Goal: Information Seeking & Learning: Learn about a topic

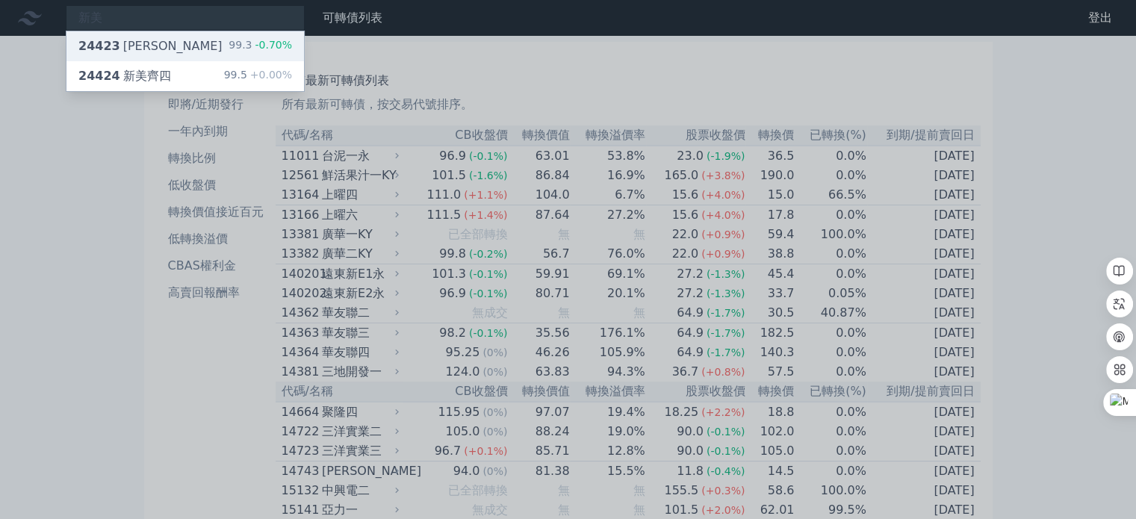
type input "新美"
click at [190, 47] on div "24423 新美齊三 99.3 -0.70%" at bounding box center [185, 46] width 238 height 30
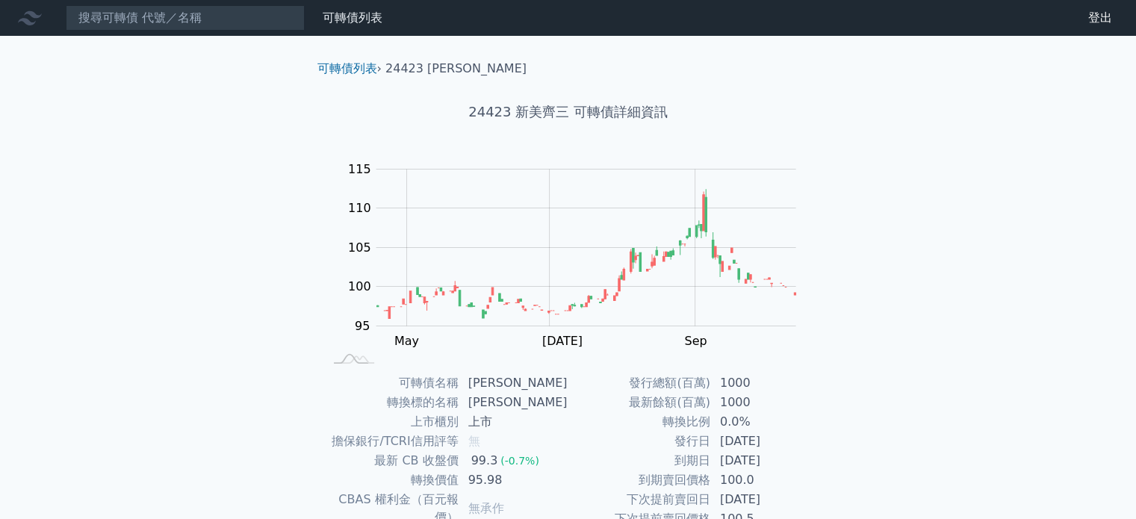
scroll to position [173, 0]
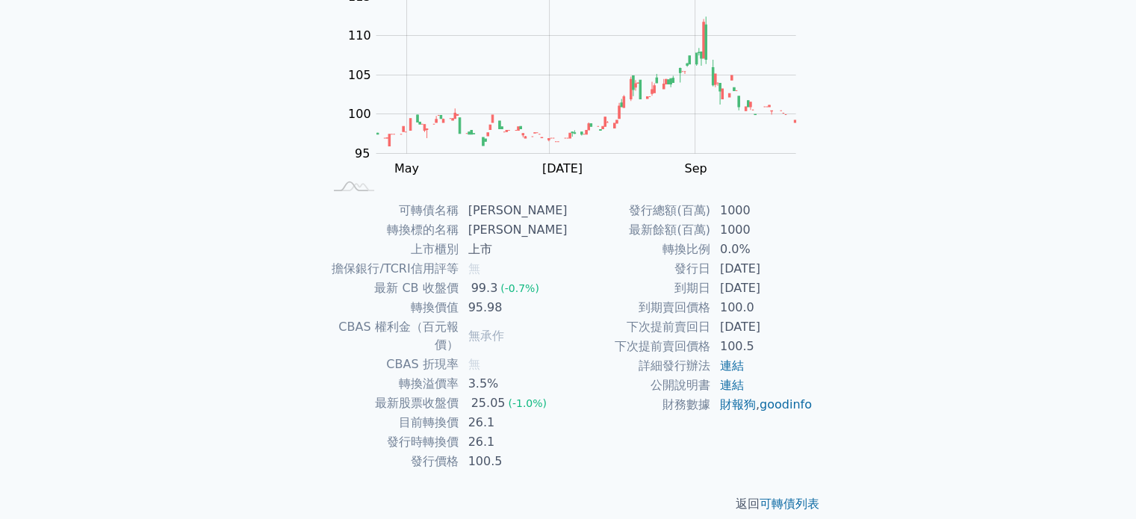
click at [657, 253] on td "轉換比例" at bounding box center [640, 249] width 143 height 19
drag, startPoint x: 664, startPoint y: 250, endPoint x: 842, endPoint y: 247, distance: 177.8
click at [842, 247] on div "可轉債列表 › 24423 新美齊三 24423 新美齊三 可轉債詳細資訊 Zoom Out 100 85 90 95 100 105 110 115 120…" at bounding box center [569, 200] width 574 height 674
click at [918, 258] on div "可轉債列表 財務數據 可轉債列表 財務數據 登出 登出 可轉債列表 › 24423 [PERSON_NAME] 24423 新美齊三 可轉債詳細資訊 Zoom…" at bounding box center [568, 182] width 1136 height 710
drag, startPoint x: 734, startPoint y: 305, endPoint x: 830, endPoint y: 306, distance: 95.6
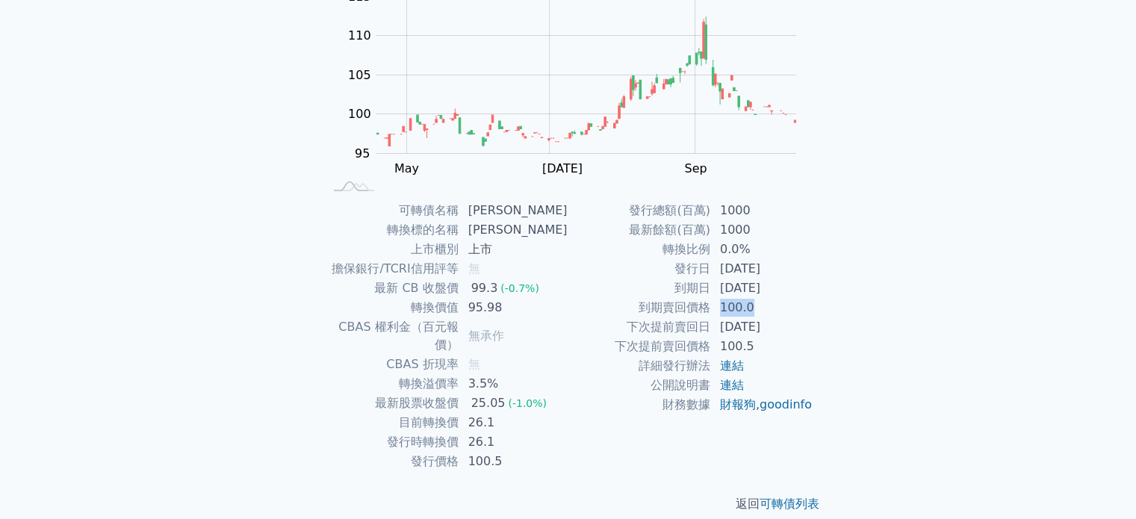
click at [809, 305] on td "100.0" at bounding box center [762, 307] width 102 height 19
click at [830, 306] on div "可轉債名稱 新美齊三 轉換標的名稱 新美齊 上市櫃別 上市 擔保銀行/TCRI信用評等 無 最新 CB 收盤價 99.3 (-0.7%) 轉換價值 95.98…" at bounding box center [569, 336] width 526 height 270
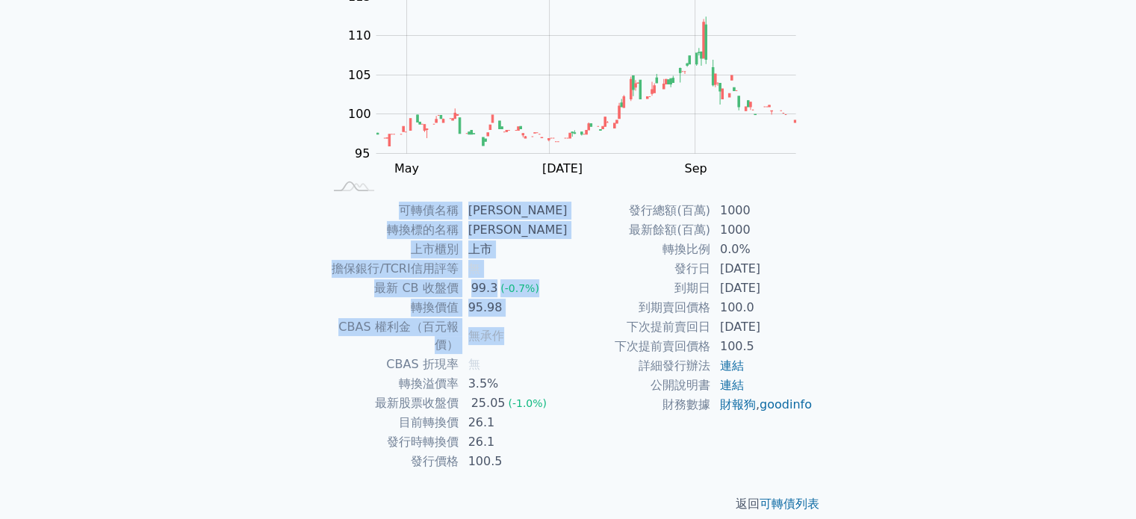
drag, startPoint x: 304, startPoint y: 329, endPoint x: 569, endPoint y: 322, distance: 265.3
click at [546, 322] on div "可轉債列表 › 24423 新美齊三 24423 新美齊三 可轉債詳細資訊 Zoom Out 100 85 90 95 100 105 110 115 120…" at bounding box center [569, 200] width 574 height 674
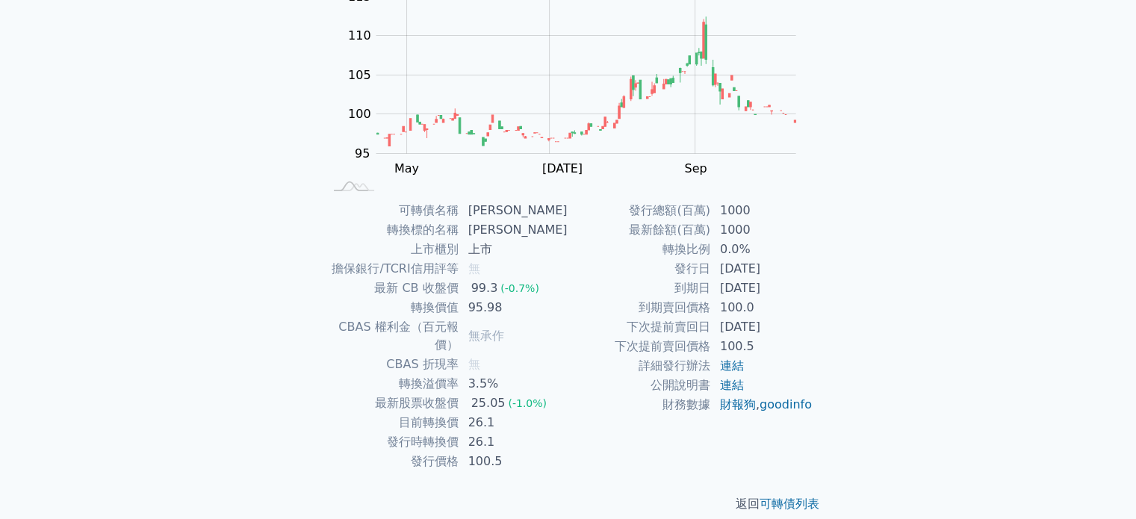
click at [577, 323] on td "下次提前賣回日" at bounding box center [640, 327] width 143 height 19
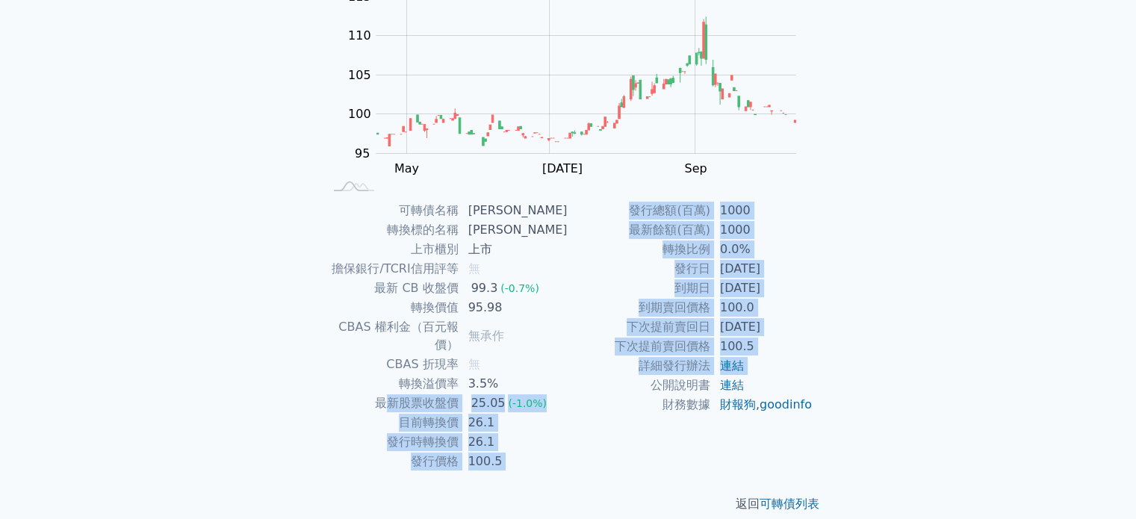
drag, startPoint x: 388, startPoint y: 383, endPoint x: 571, endPoint y: 379, distance: 182.3
click at [571, 379] on div "可轉債名稱 新美齊三 轉換標的名稱 新美齊 上市櫃別 上市 擔保銀行/TCRI信用評等 無 最新 CB 收盤價 99.3 (-0.7%) 轉換價值 95.98…" at bounding box center [569, 336] width 526 height 270
click at [571, 379] on td "公開說明書" at bounding box center [640, 385] width 143 height 19
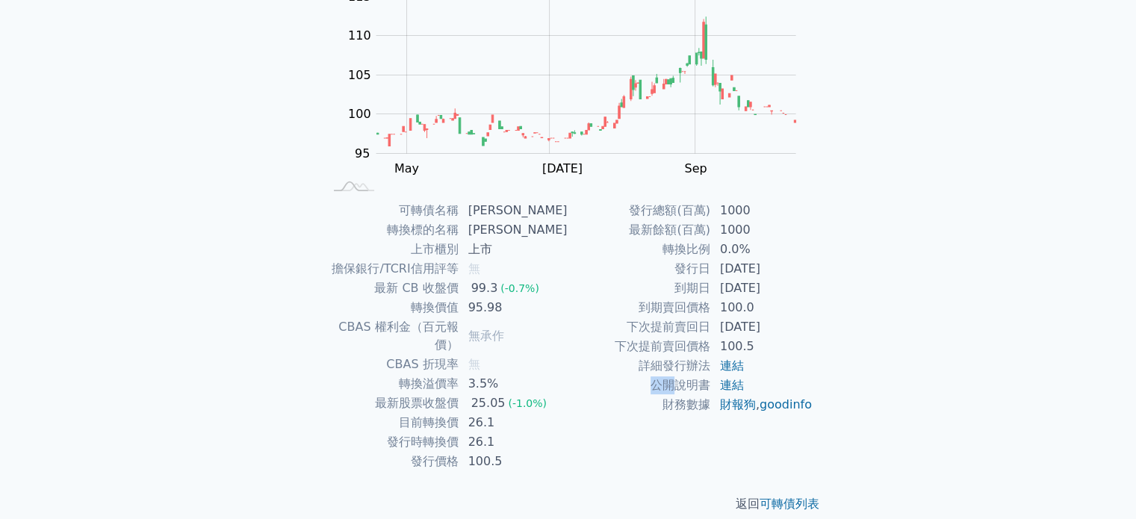
click at [571, 379] on td "公開說明書" at bounding box center [640, 385] width 143 height 19
drag, startPoint x: 509, startPoint y: 421, endPoint x: 526, endPoint y: 420, distance: 17.2
click at [526, 433] on tr "發行時轉換價 26.1" at bounding box center [445, 442] width 245 height 19
click at [531, 433] on td "26.1" at bounding box center [513, 442] width 109 height 19
drag, startPoint x: 415, startPoint y: 397, endPoint x: 566, endPoint y: 406, distance: 150.4
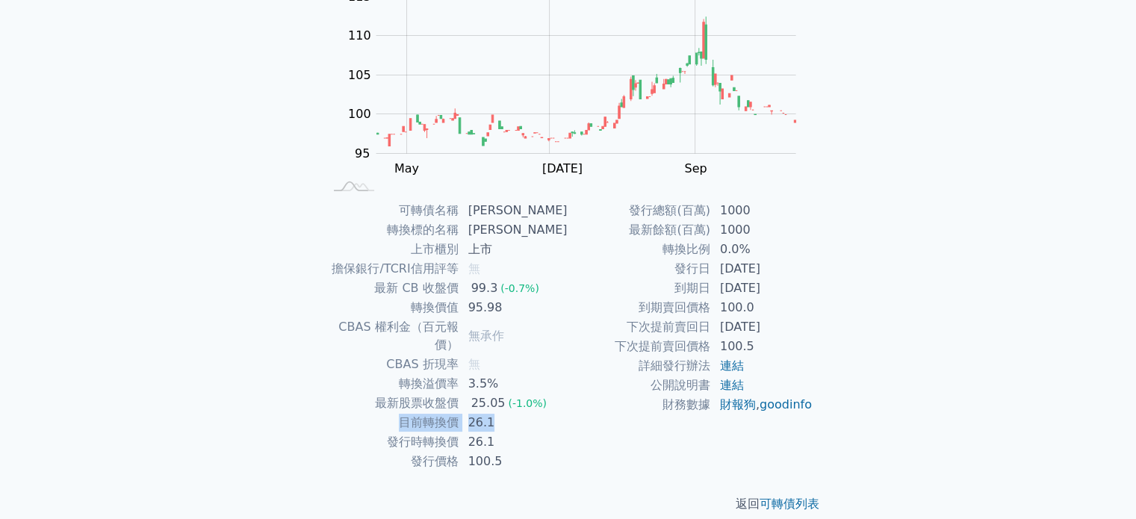
click at [566, 413] on tr "目前轉換價 26.1" at bounding box center [445, 422] width 245 height 19
click at [566, 413] on td "26.1" at bounding box center [513, 422] width 109 height 19
drag, startPoint x: 389, startPoint y: 423, endPoint x: 553, endPoint y: 419, distance: 163.7
click at [553, 433] on tr "發行時轉換價 26.1" at bounding box center [445, 442] width 245 height 19
click at [553, 433] on td "26.1" at bounding box center [513, 442] width 109 height 19
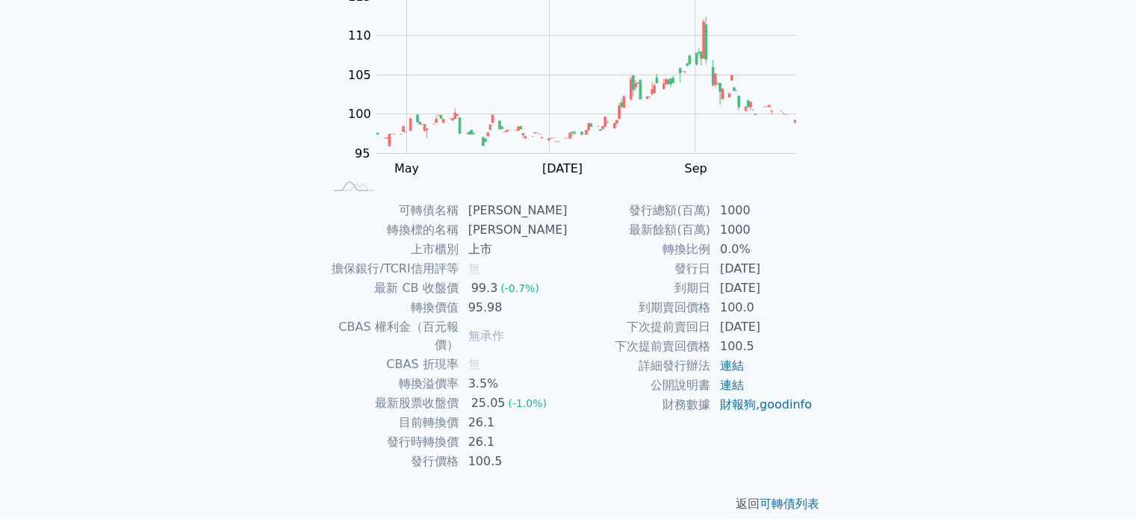
click at [269, 328] on div "可轉債列表 財務數據 可轉債列表 財務數據 登出 登出 可轉債列表 › 24423 [PERSON_NAME] 24423 新美齊三 可轉債詳細資訊 Zoom…" at bounding box center [568, 182] width 1136 height 710
drag, startPoint x: 409, startPoint y: 366, endPoint x: 537, endPoint y: 376, distance: 128.9
click at [537, 376] on tbody "可轉債名稱 新美齊三 轉換標的名稱 新美齊 上市櫃別 上市 擔保銀行/TCRI信用評等 無 最新 CB 收盤價 99.3 (-0.7%) 轉換價值 95.98…" at bounding box center [445, 336] width 245 height 270
click at [537, 394] on div "(-1.0%)" at bounding box center [527, 403] width 39 height 18
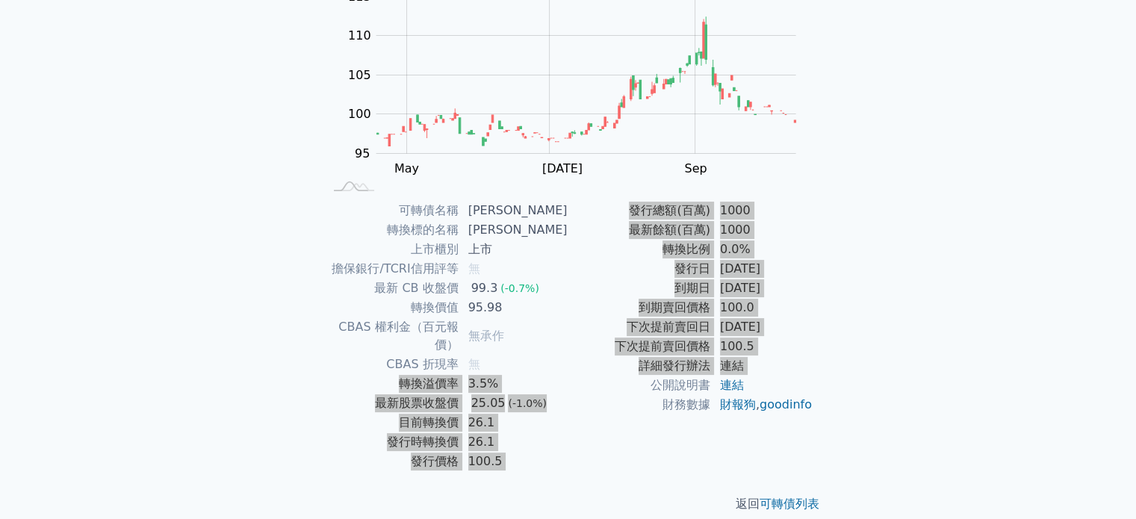
drag, startPoint x: 384, startPoint y: 372, endPoint x: 597, endPoint y: 415, distance: 217.1
click at [590, 385] on div "可轉債名稱 新美齊三 轉換標的名稱 新美齊 上市櫃別 上市 擔保銀行/TCRI信用評等 無 最新 CB 收盤價 99.3 (-0.7%) 轉換價值 95.98…" at bounding box center [569, 336] width 526 height 270
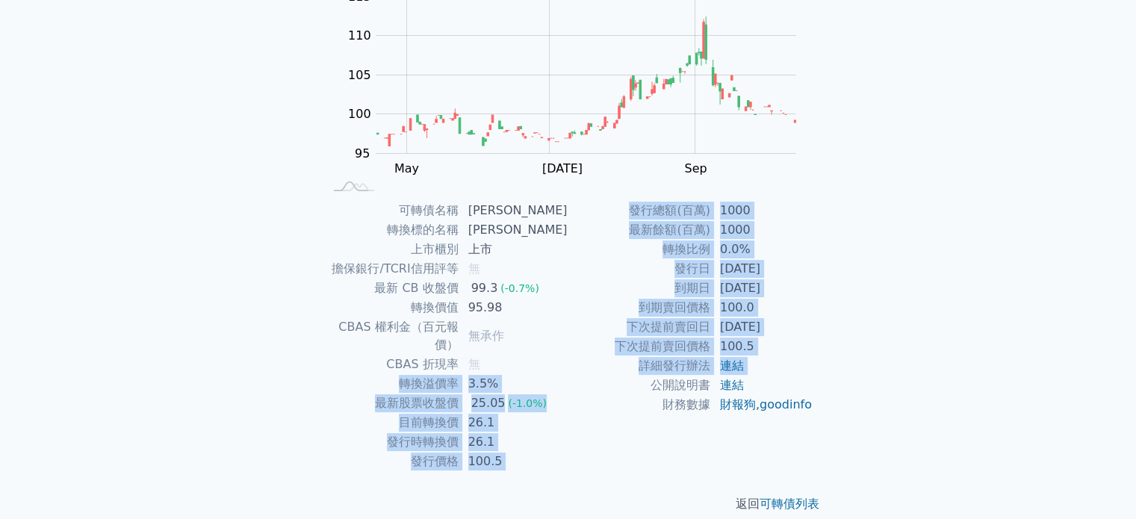
click at [601, 385] on td "公開說明書" at bounding box center [640, 385] width 143 height 19
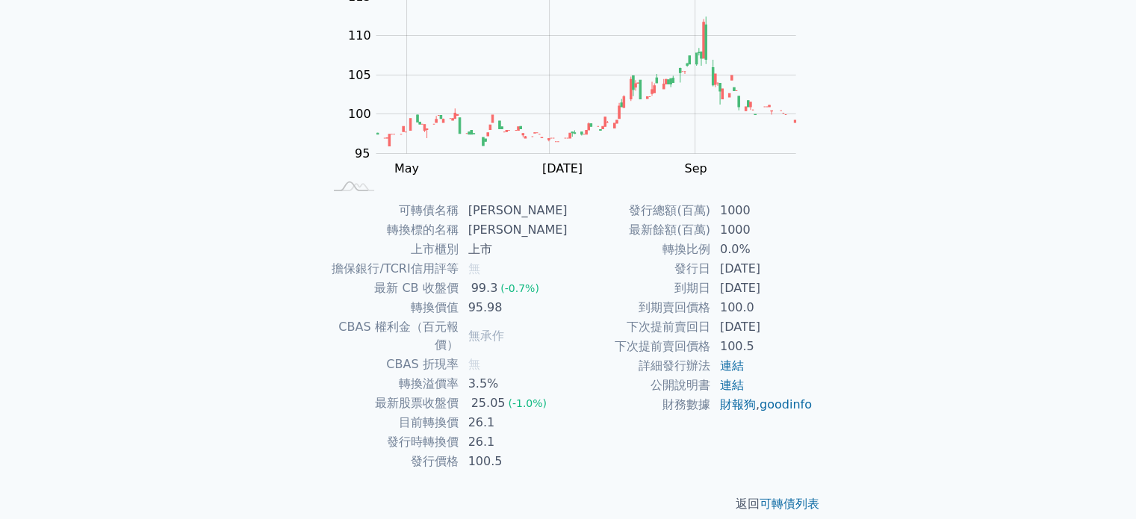
click at [597, 415] on td "財務數據" at bounding box center [640, 404] width 143 height 19
drag, startPoint x: 487, startPoint y: 303, endPoint x: 548, endPoint y: 309, distance: 60.7
click at [537, 310] on td "95.98" at bounding box center [513, 307] width 109 height 19
click at [548, 309] on td "95.98" at bounding box center [513, 307] width 109 height 19
drag, startPoint x: 477, startPoint y: 403, endPoint x: 518, endPoint y: 408, distance: 41.4
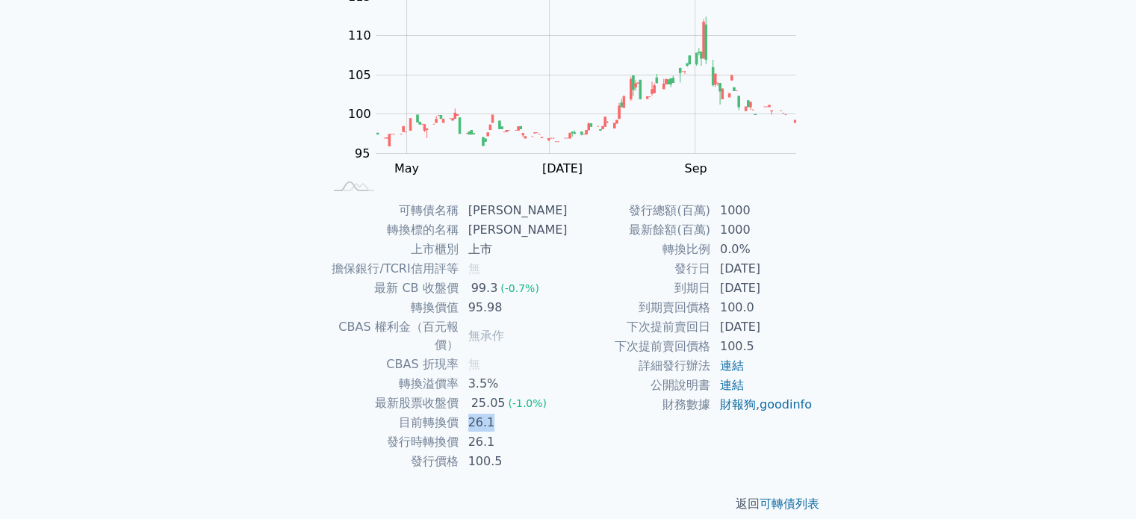
click at [518, 413] on td "26.1" at bounding box center [513, 422] width 109 height 19
drag, startPoint x: 475, startPoint y: 400, endPoint x: 518, endPoint y: 406, distance: 43.0
click at [518, 413] on td "26.1" at bounding box center [513, 422] width 109 height 19
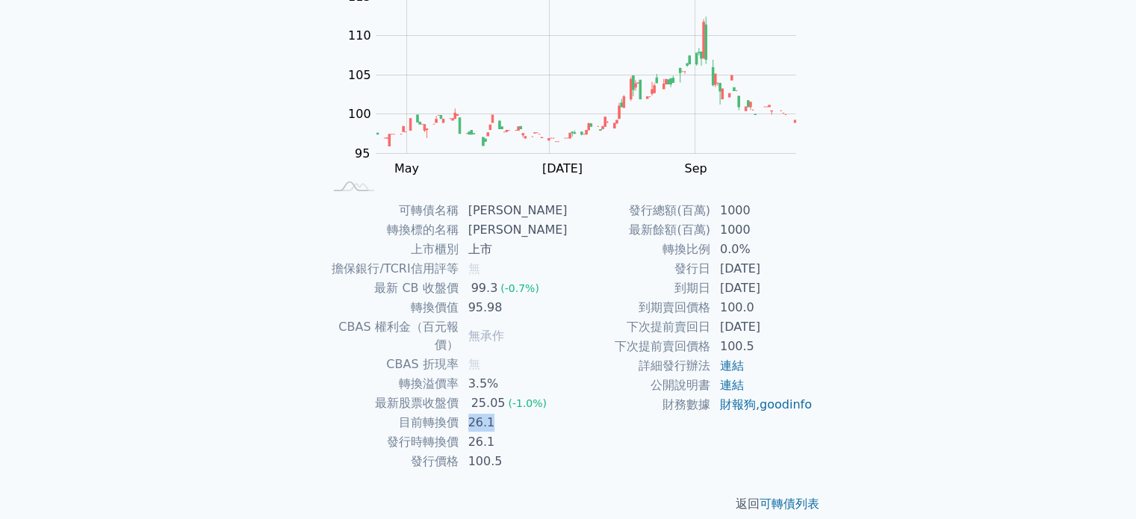
click at [518, 413] on td "26.1" at bounding box center [513, 422] width 109 height 19
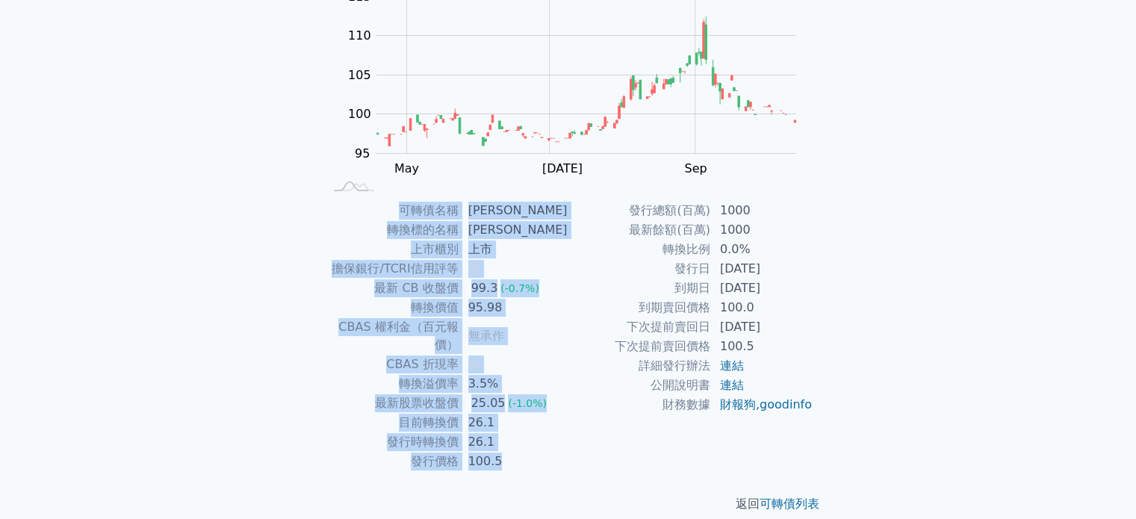
drag, startPoint x: 402, startPoint y: 205, endPoint x: 899, endPoint y: 385, distance: 529.1
click at [899, 385] on div "可轉債列表 財務數據 可轉債列表 財務數據 登出 登出 可轉債列表 › 24423 [PERSON_NAME] 24423 新美齊三 可轉債詳細資訊 Zoom…" at bounding box center [568, 182] width 1136 height 710
click at [941, 408] on div "可轉債列表 財務數據 可轉債列表 財務數據 登出 登出 可轉債列表 › 24423 [PERSON_NAME] 24423 新美齊三 可轉債詳細資訊 Zoom…" at bounding box center [568, 182] width 1136 height 710
click at [941, 407] on div "可轉債列表 財務數據 可轉債列表 財務數據 登出 登出 可轉債列表 › 24423 [PERSON_NAME] 24423 新美齊三 可轉債詳細資訊 Zoom…" at bounding box center [568, 182] width 1136 height 710
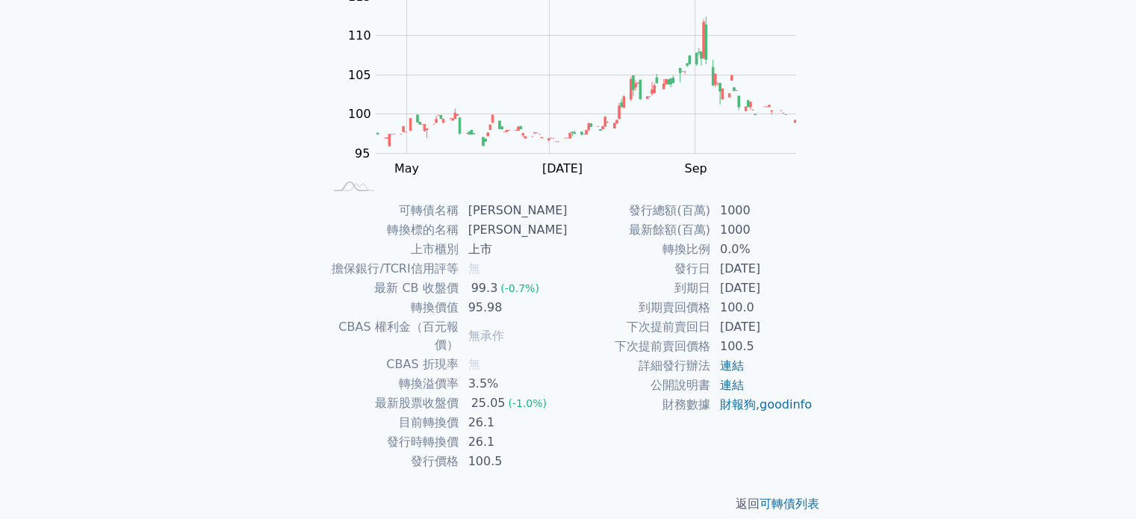
click at [637, 471] on div "返回 可轉債列表" at bounding box center [569, 504] width 526 height 66
drag, startPoint x: 516, startPoint y: 436, endPoint x: 474, endPoint y: 445, distance: 42.8
click at [474, 452] on td "100.5" at bounding box center [513, 461] width 109 height 19
click at [569, 453] on div "發行總額(百萬) 1000 最新餘額(百萬) 1000 轉換比例 0.0% 發行日 [DATE] 到期日 [DATE] 到期賣回價格 100.0 下次提前賣回…" at bounding box center [691, 336] width 245 height 270
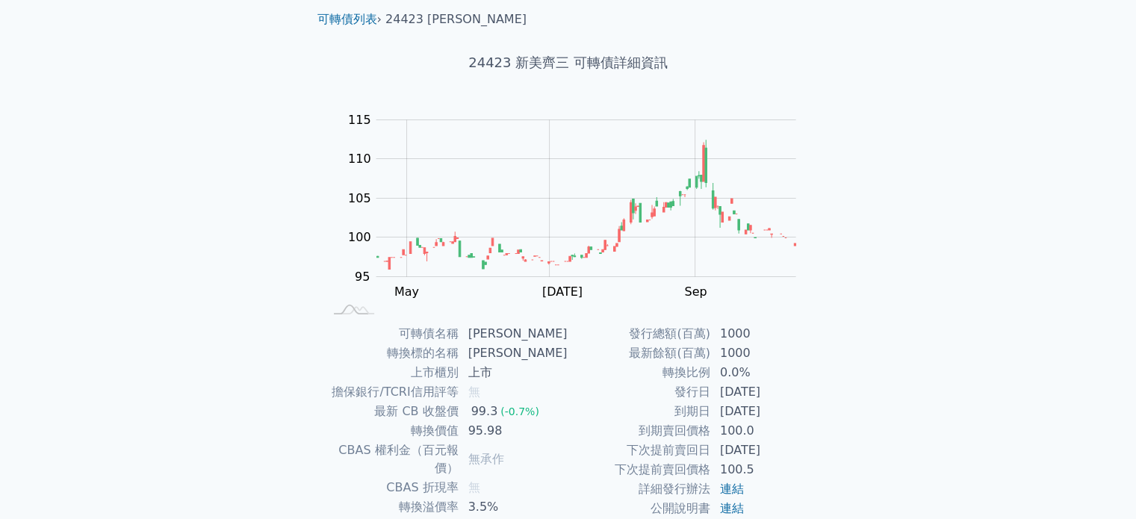
scroll to position [0, 0]
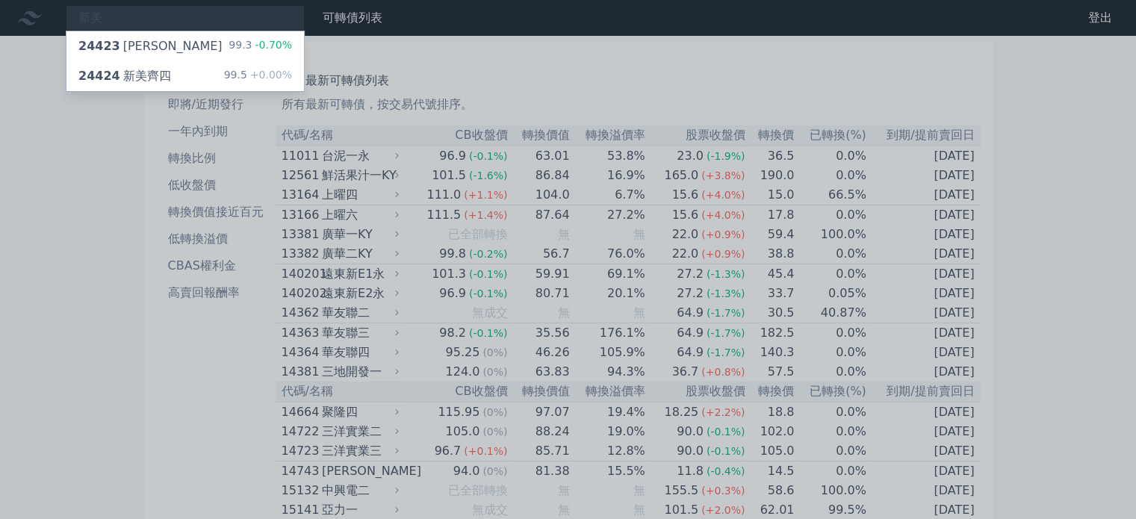
click at [159, 17] on div at bounding box center [568, 259] width 1136 height 519
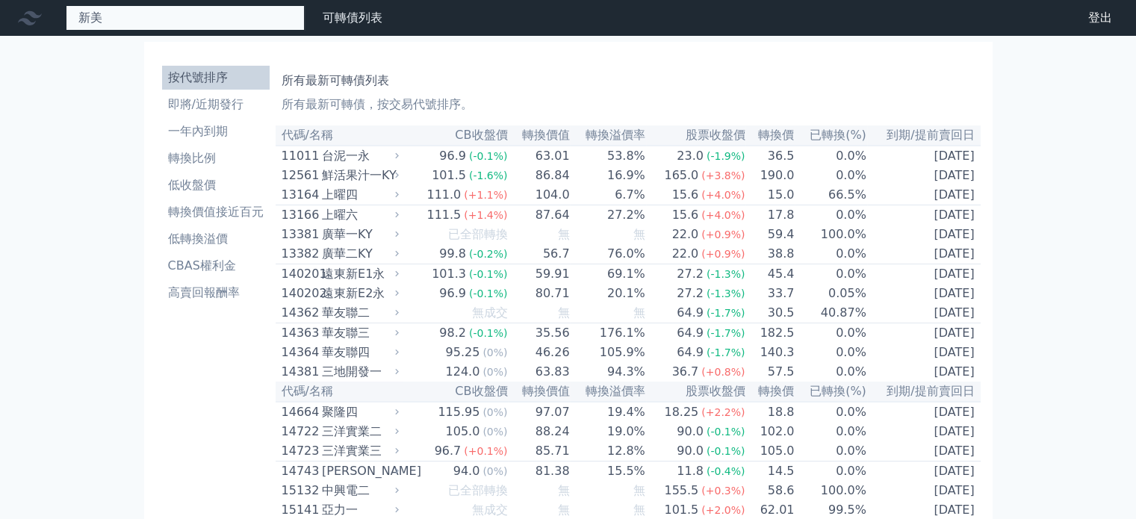
click at [161, 14] on div "新美 24423 新美齊三 99.3 -0.70% 24424 新美齊四 99.5 +0.00%" at bounding box center [185, 17] width 239 height 25
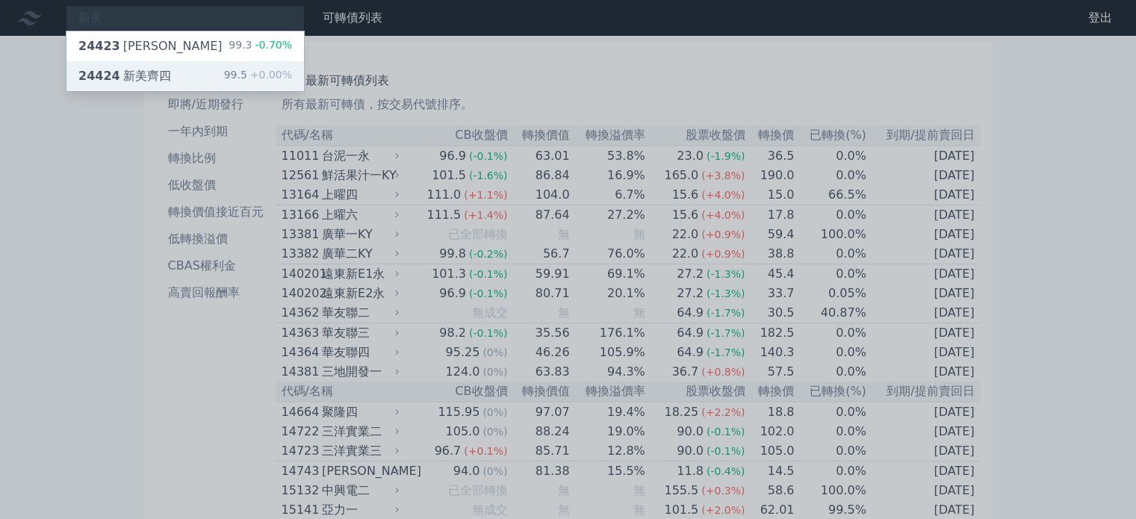
click at [161, 69] on div "24424 新美齊四" at bounding box center [124, 76] width 93 height 18
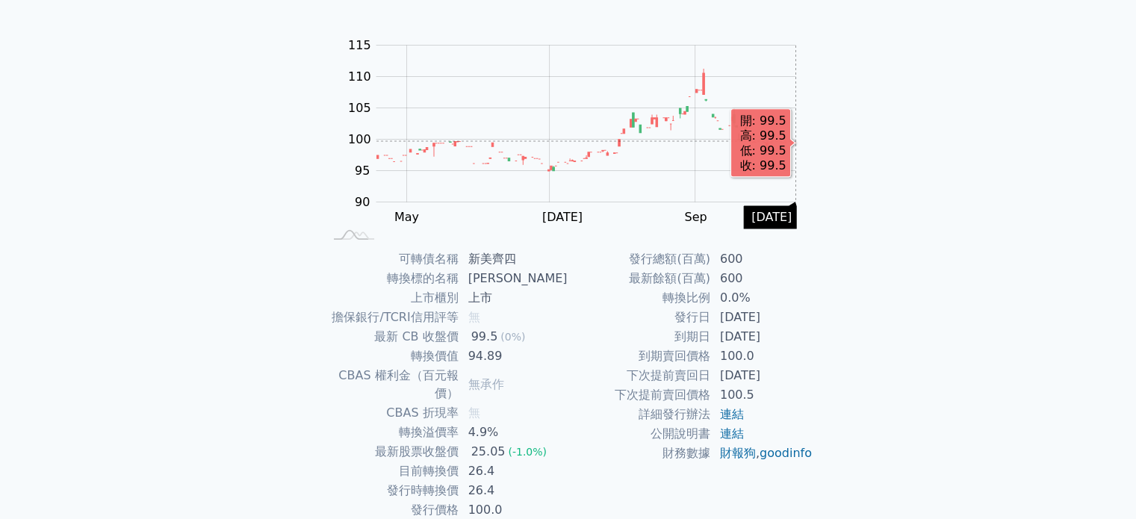
scroll to position [149, 0]
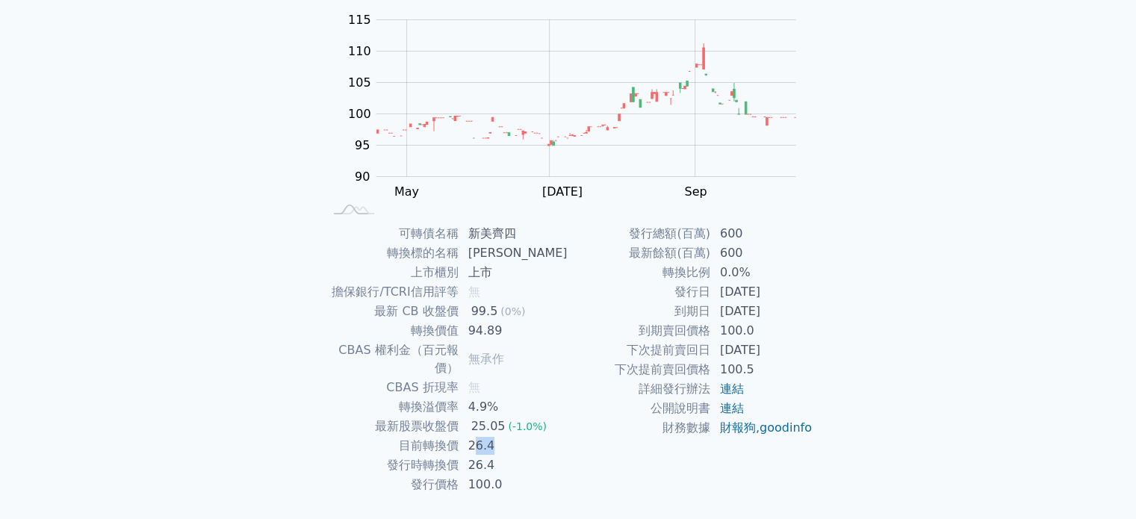
drag, startPoint x: 480, startPoint y: 434, endPoint x: 512, endPoint y: 433, distance: 32.2
click at [512, 436] on td "26.4" at bounding box center [513, 445] width 109 height 19
click at [514, 436] on td "26.4" at bounding box center [513, 445] width 109 height 19
click at [514, 456] on td "26.4" at bounding box center [513, 465] width 109 height 19
drag, startPoint x: 512, startPoint y: 447, endPoint x: 459, endPoint y: 446, distance: 53.1
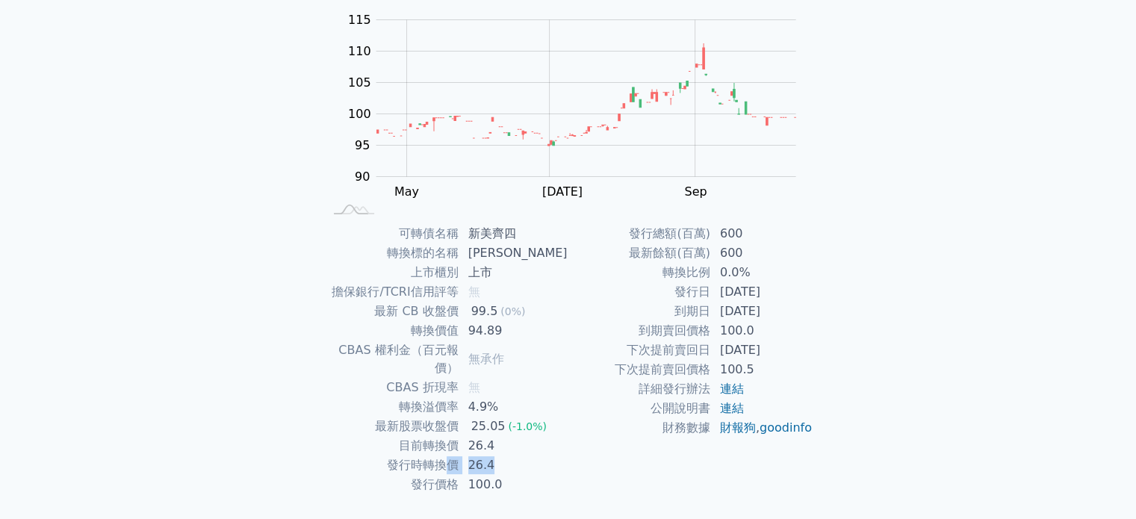
click at [459, 456] on tr "發行時轉換價 26.4" at bounding box center [445, 465] width 245 height 19
click at [459, 456] on td "發行時轉換價" at bounding box center [391, 465] width 136 height 19
click at [634, 316] on td "到期日" at bounding box center [640, 311] width 143 height 19
drag, startPoint x: 625, startPoint y: 233, endPoint x: 876, endPoint y: 445, distance: 328.2
click at [876, 445] on div "可轉債列表 財務數據 可轉債列表 財務數據 登出 登出 可轉債列表 › 24424 新美齊四 24424 新美齊四 可轉債詳細資訊 Zoom Out 100 …" at bounding box center [568, 206] width 1136 height 710
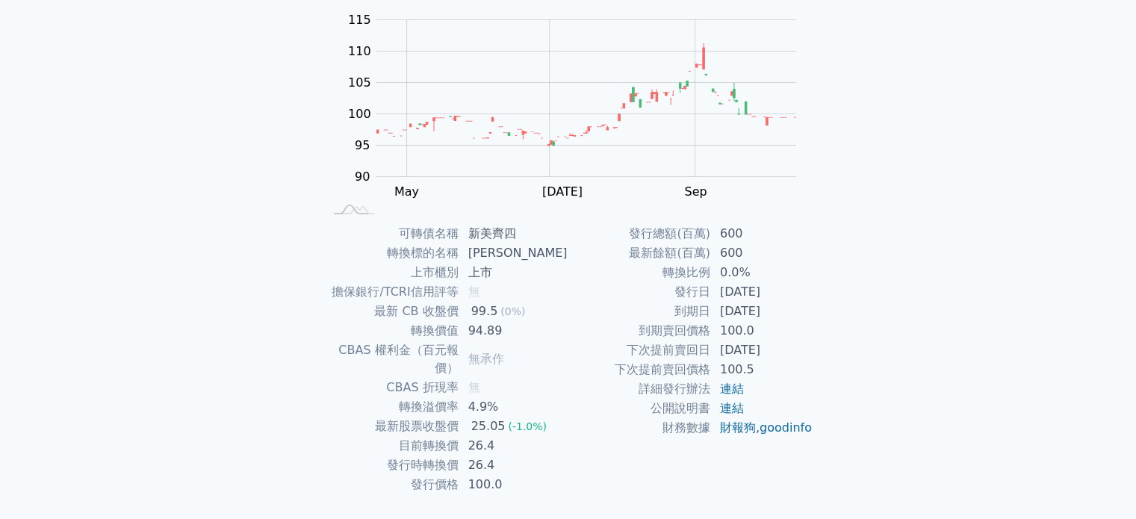
click at [896, 436] on div "可轉債列表 財務數據 可轉債列表 財務數據 登出 登出 可轉債列表 › 24424 新美齊四 24424 新美齊四 可轉債詳細資訊 Zoom Out 100 …" at bounding box center [568, 206] width 1136 height 710
